Goal: Contribute content: Add original content to the website for others to see

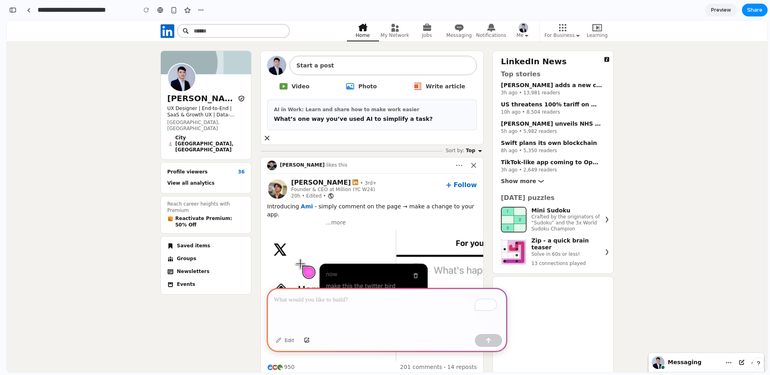
drag, startPoint x: 294, startPoint y: 118, endPoint x: 294, endPoint y: 139, distance: 21.3
click at [294, 139] on div "Drop your files here Drag your files here Start a post Video Photo Write articl…" at bounding box center [372, 97] width 223 height 93
drag, startPoint x: 265, startPoint y: 139, endPoint x: 335, endPoint y: 132, distance: 70.1
click at [334, 132] on div "Drop your files here Drag your files here Start a post Video Photo Write articl…" at bounding box center [372, 97] width 223 height 93
click at [351, 120] on p "What’s one way you’ve used AI to simplify a task?" at bounding box center [353, 119] width 159 height 8
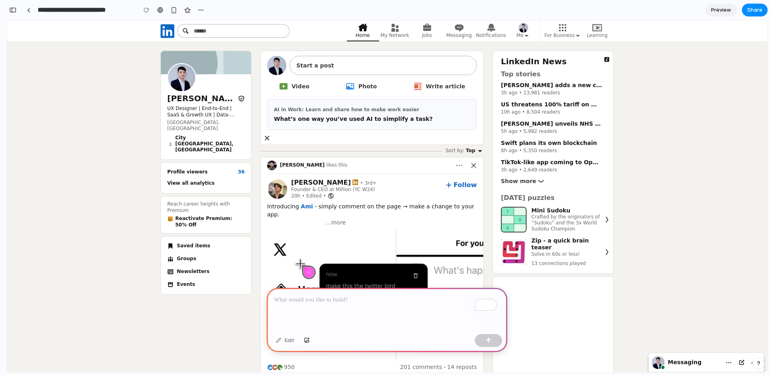
click at [398, 105] on section "AI in Work: Learn and share how to make work easier What’s one way you’ve used …" at bounding box center [372, 114] width 210 height 31
click at [267, 166] on img "Main Feed" at bounding box center [272, 165] width 10 height 10
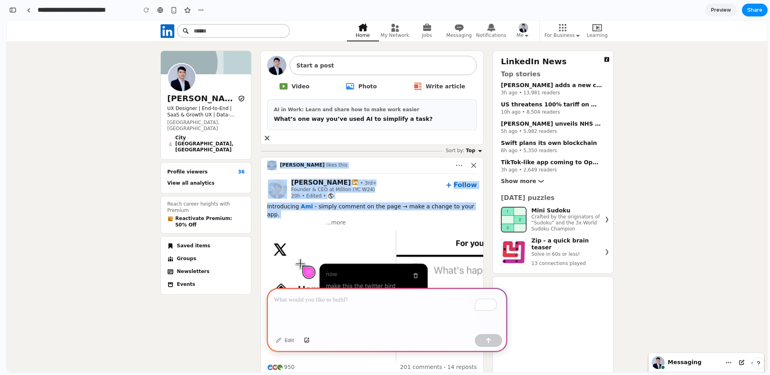
drag, startPoint x: 259, startPoint y: 166, endPoint x: 332, endPoint y: 212, distance: 86.7
click at [332, 212] on div "[PERSON_NAME] likes this Aiden Bai Aiden Bai • 3rd+ Premium • 3rd+ Founder & CE…" at bounding box center [372, 275] width 223 height 236
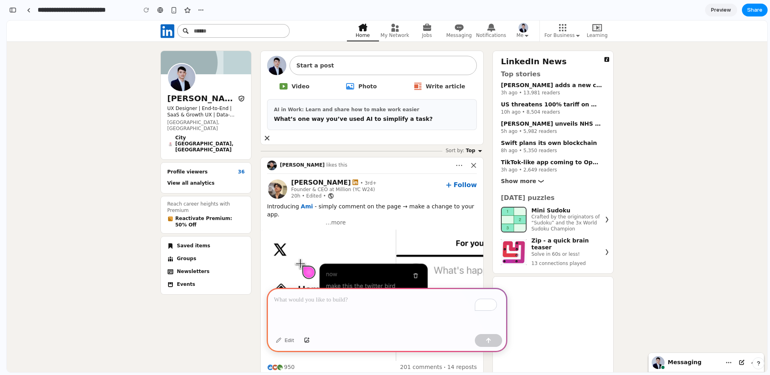
click at [369, 207] on span "Introducing [PERSON_NAME] - simply comment on the page → make a change to your …" at bounding box center [371, 286] width 209 height 167
click at [197, 97] on h3 "[PERSON_NAME]" at bounding box center [201, 98] width 69 height 10
click at [363, 323] on div "To enrich screen reader interactions, please activate Accessibility in Grammarl…" at bounding box center [387, 309] width 241 height 43
click at [289, 343] on div "Edit" at bounding box center [285, 340] width 26 height 13
click at [300, 300] on p "To enrich screen reader interactions, please activate Accessibility in Grammarl…" at bounding box center [387, 300] width 226 height 10
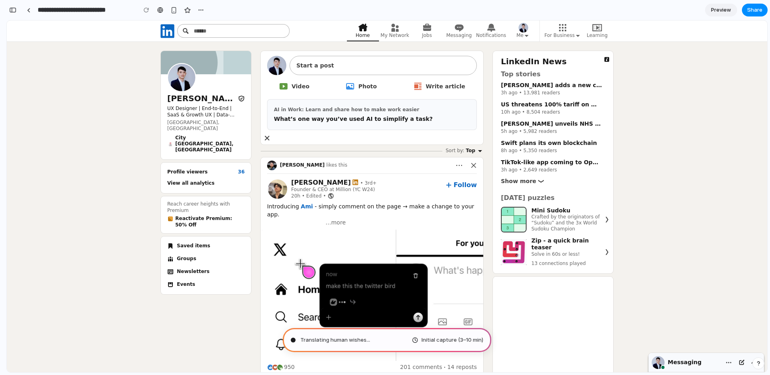
click at [703, 354] on div "Status is online Messaging You are on the messaging overlay. Press enter to ope…" at bounding box center [685, 362] width 71 height 19
click at [177, 7] on button "button" at bounding box center [174, 10] width 12 height 12
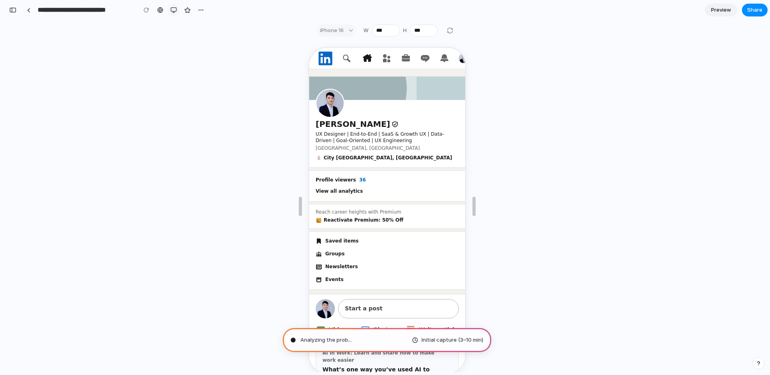
click at [177, 12] on button "button" at bounding box center [174, 10] width 12 height 12
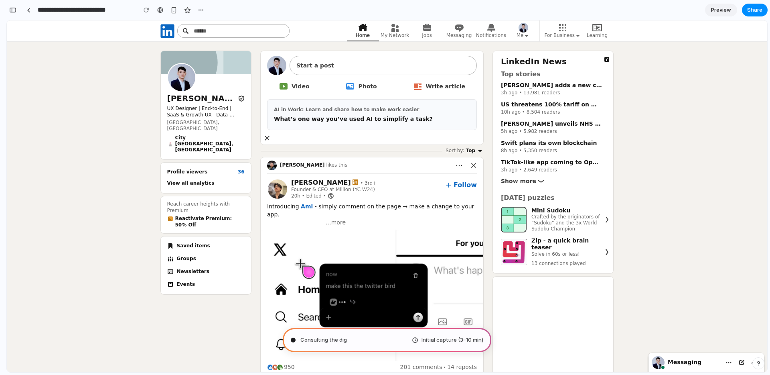
type input "**********"
click at [437, 235] on video at bounding box center [372, 294] width 223 height 131
click at [452, 347] on div "Assembling puzzle pieces . Initial capture (3–10 min)" at bounding box center [387, 340] width 209 height 24
click at [726, 10] on span "Preview" at bounding box center [721, 10] width 20 height 8
